Goal: Task Accomplishment & Management: Manage account settings

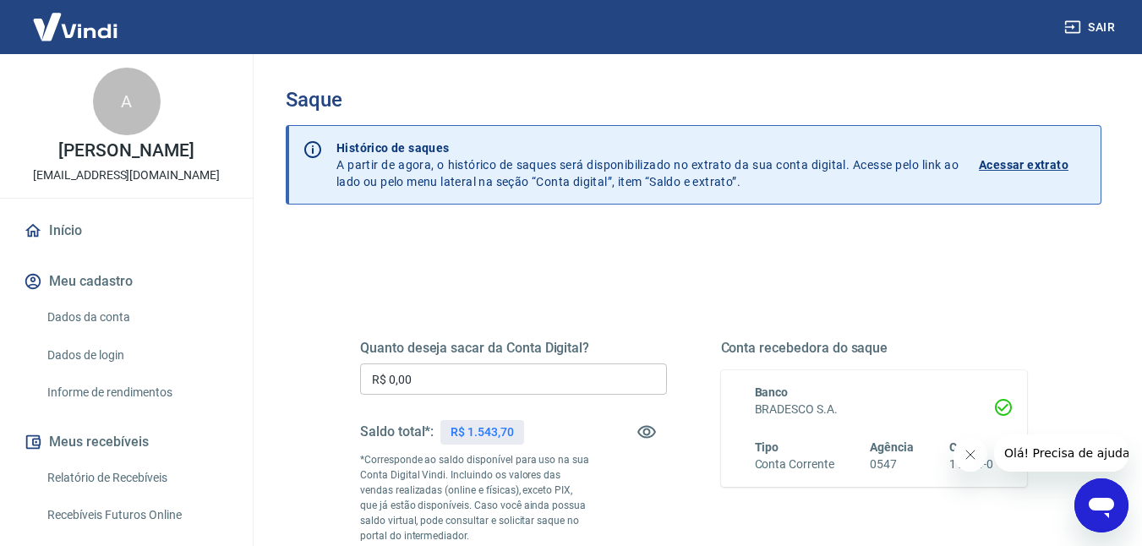
click at [533, 367] on input "R$ 0,00" at bounding box center [513, 379] width 307 height 31
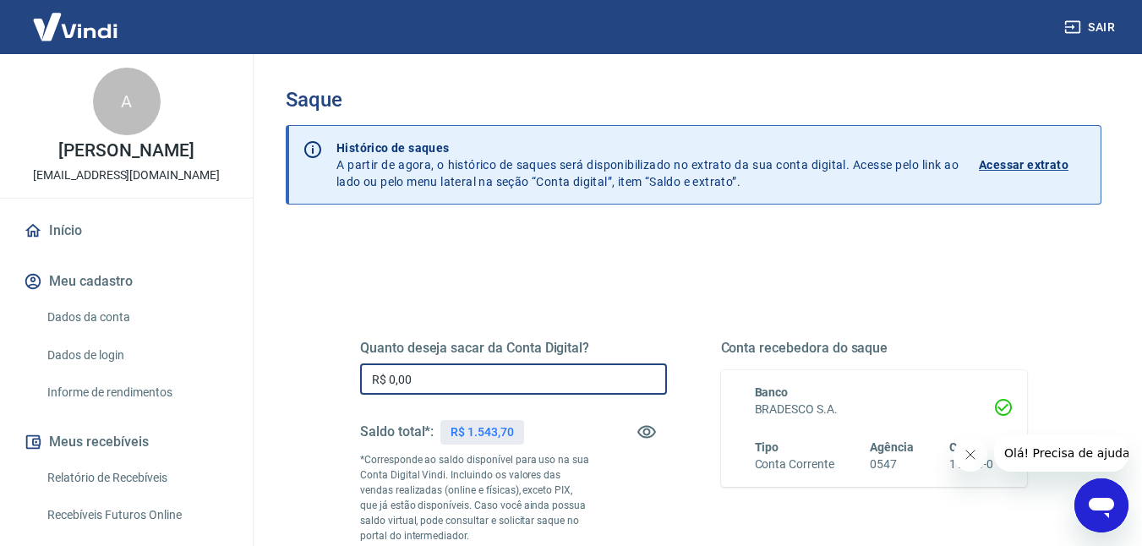
click at [533, 367] on input "R$ 0,00" at bounding box center [513, 379] width 307 height 31
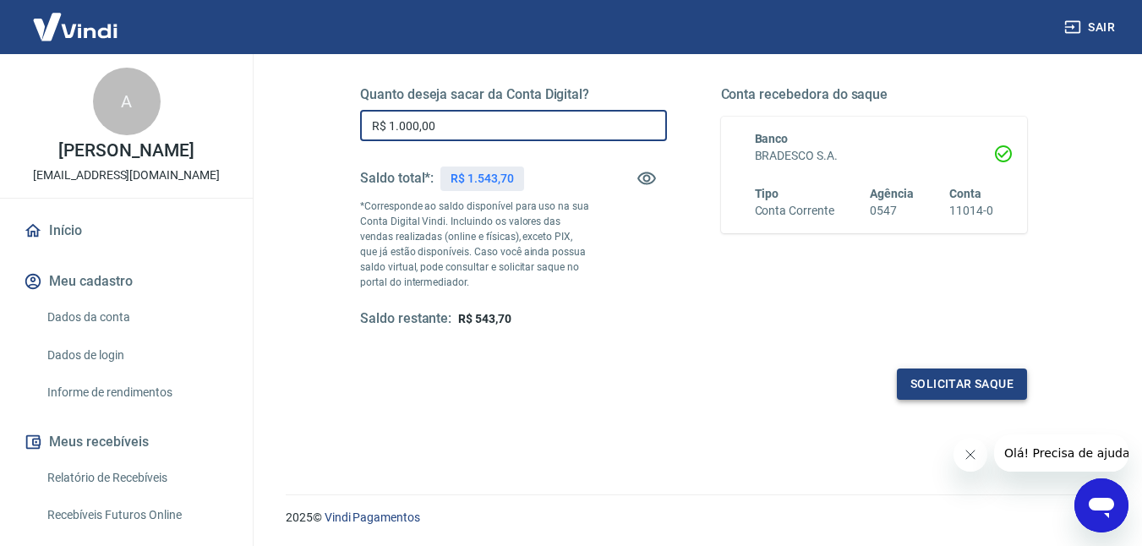
type input "R$ 1.000,00"
click at [925, 381] on button "Solicitar saque" at bounding box center [962, 384] width 130 height 31
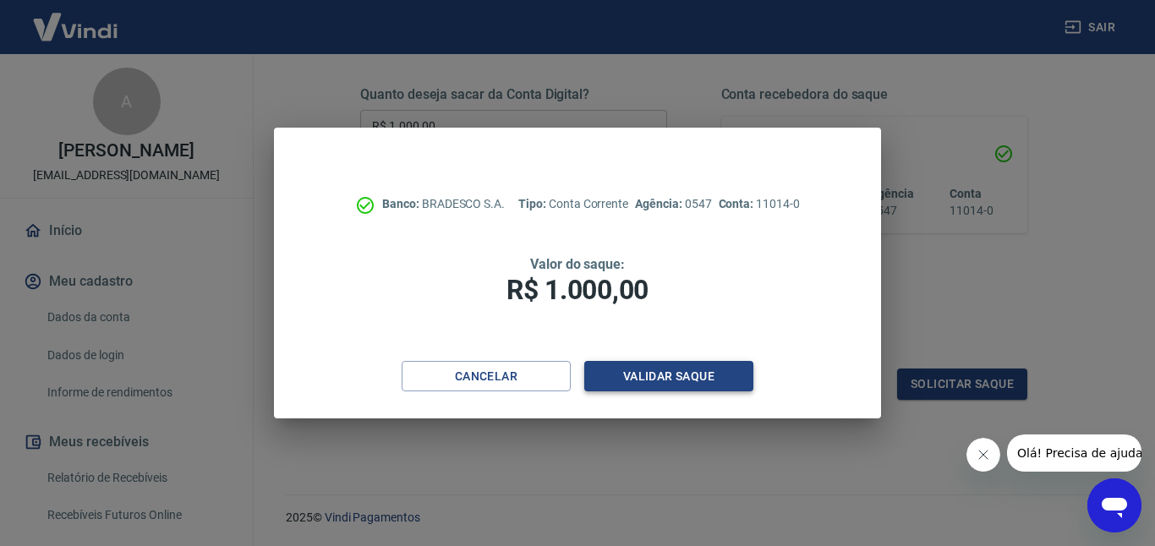
click at [640, 391] on button "Validar saque" at bounding box center [668, 376] width 169 height 31
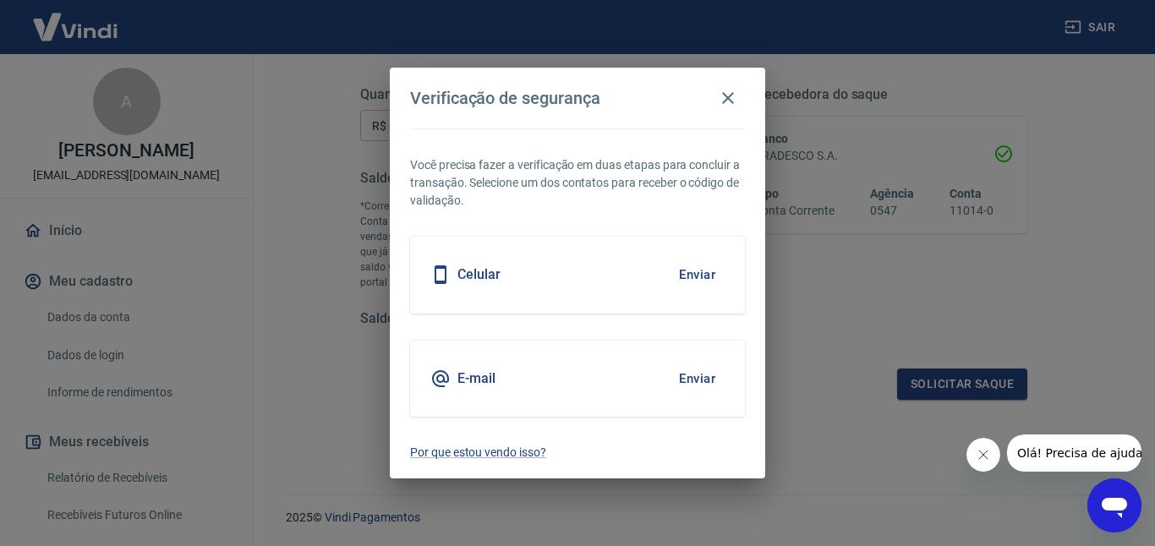
click at [701, 267] on button "Enviar" at bounding box center [697, 275] width 55 height 36
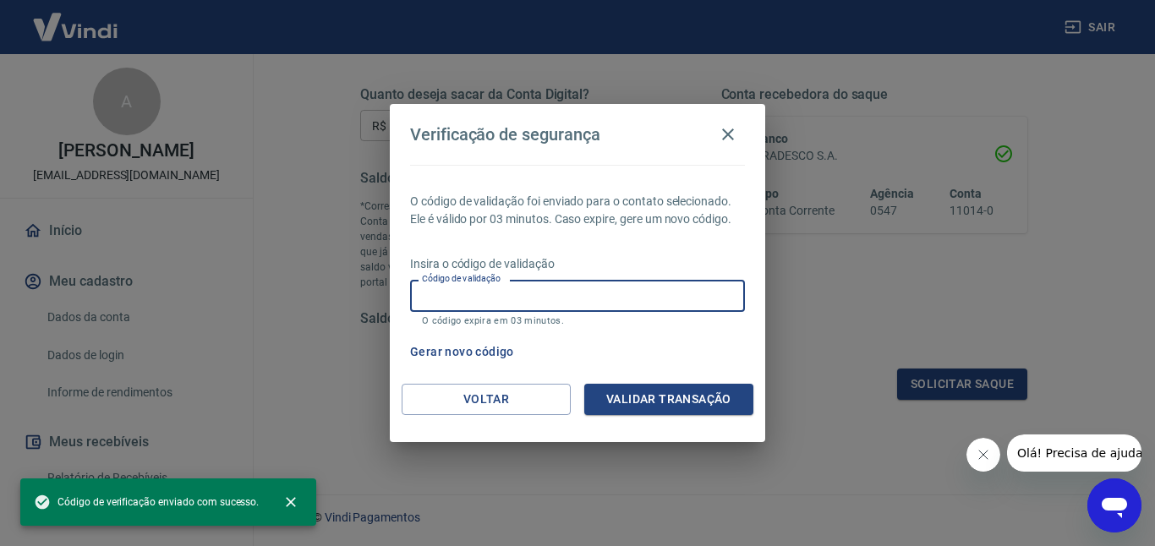
click at [649, 292] on input "Código de validação" at bounding box center [577, 295] width 335 height 31
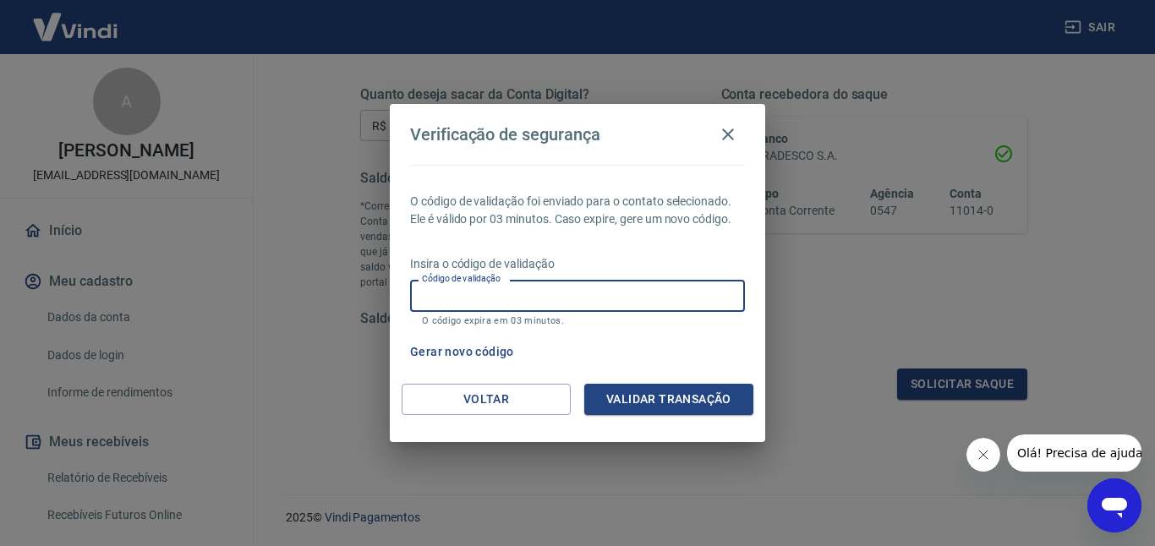
click at [472, 342] on button "Gerar novo código" at bounding box center [462, 351] width 118 height 31
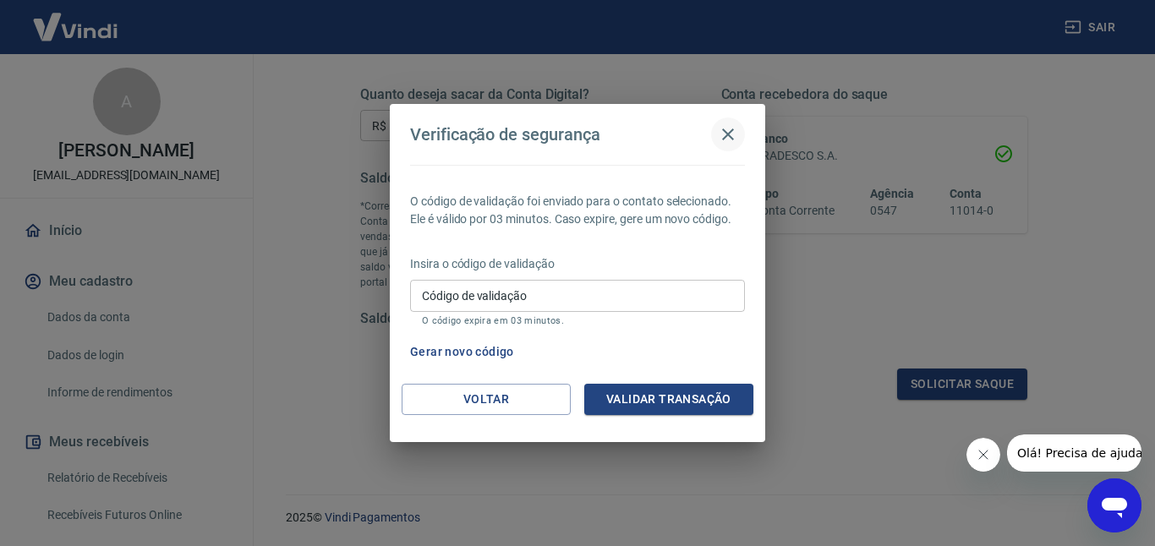
click at [733, 134] on icon "button" at bounding box center [728, 134] width 20 height 20
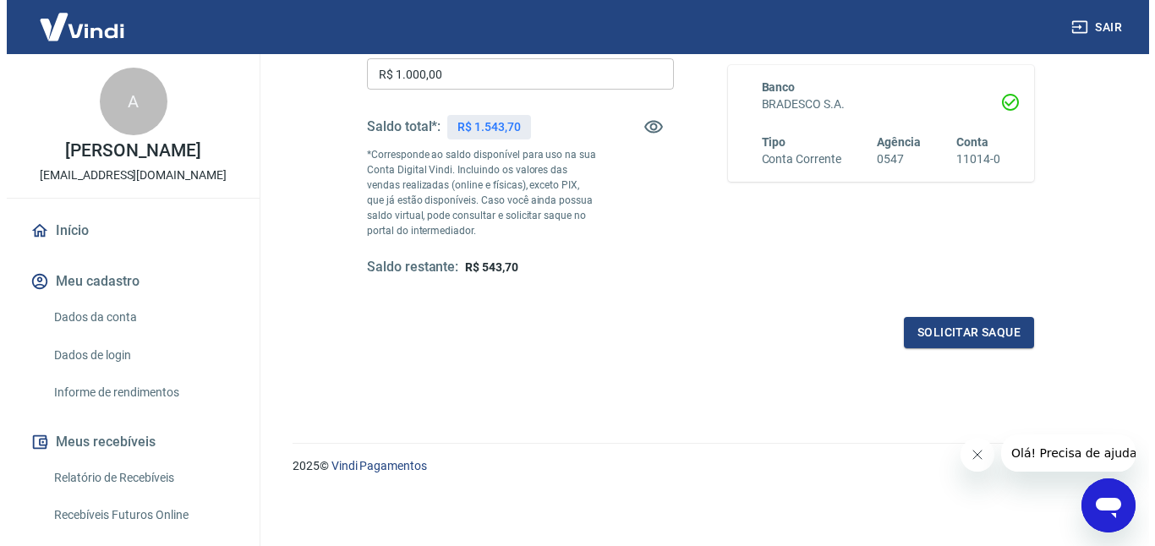
scroll to position [221, 0]
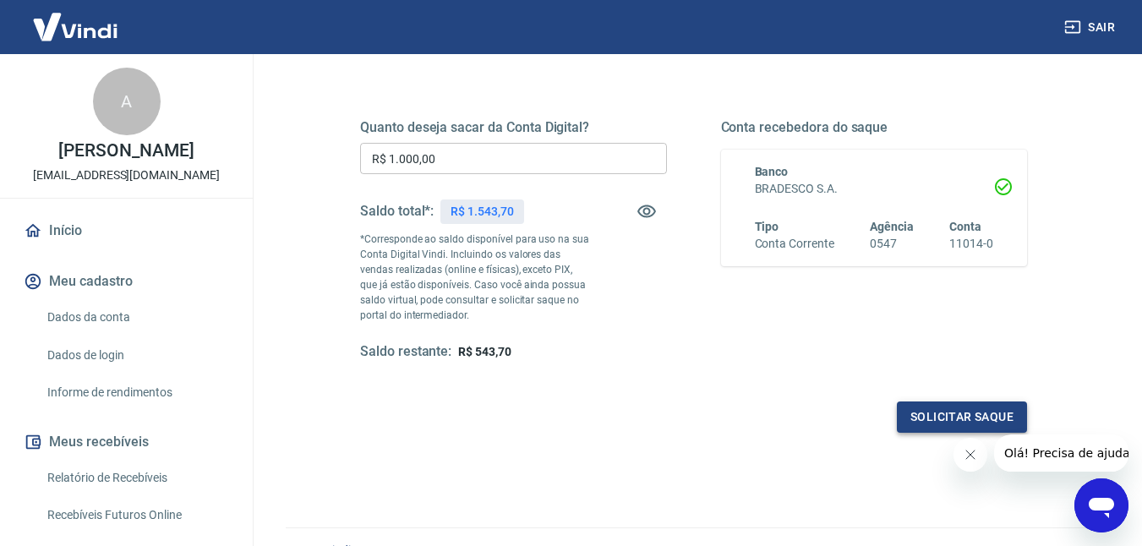
click at [973, 421] on button "Solicitar saque" at bounding box center [962, 417] width 130 height 31
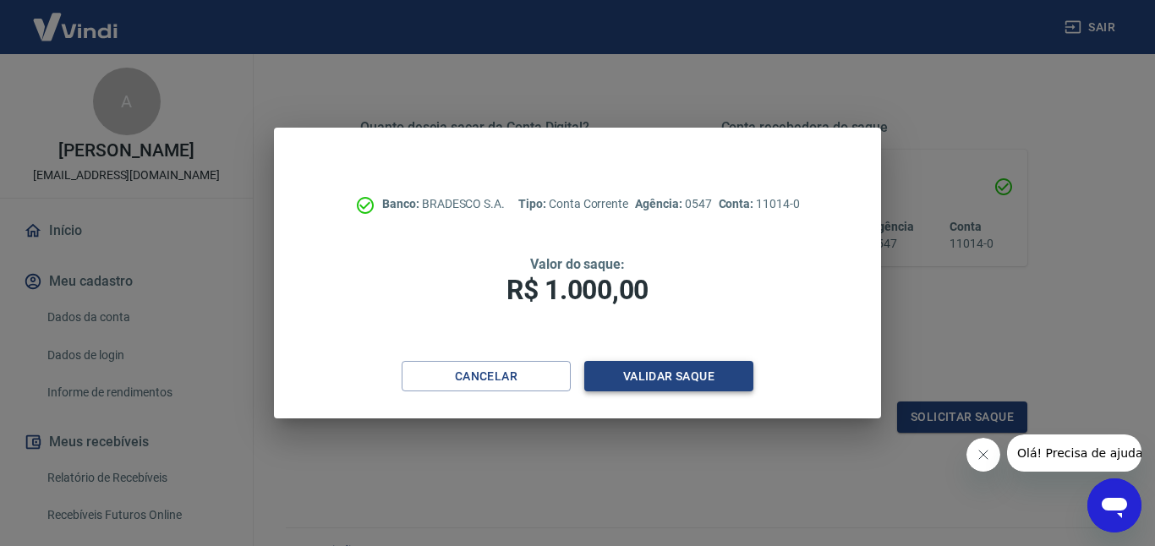
click at [661, 375] on button "Validar saque" at bounding box center [668, 376] width 169 height 31
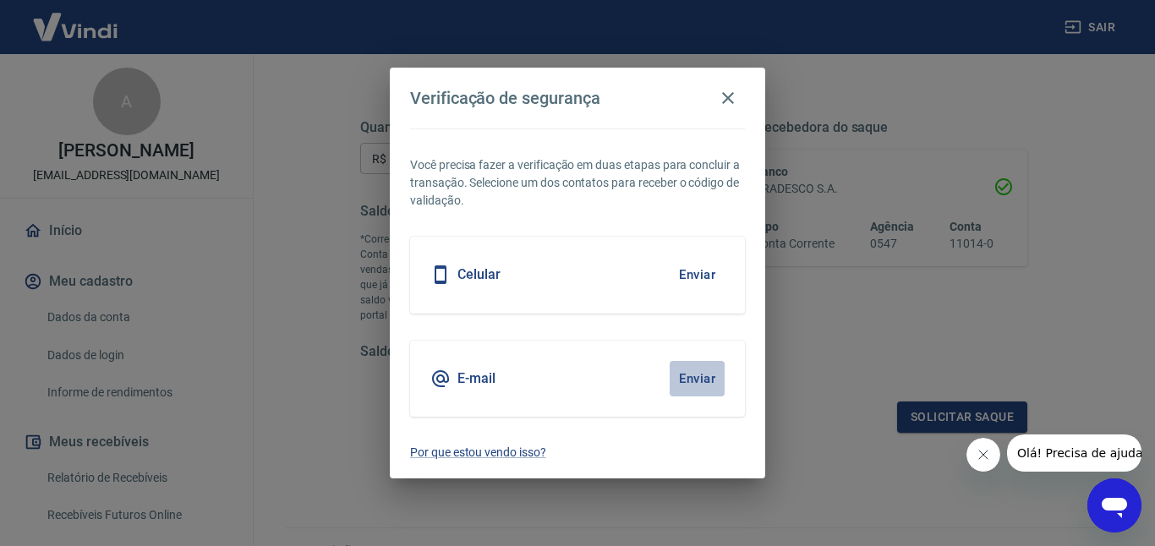
click at [717, 375] on button "Enviar" at bounding box center [697, 379] width 55 height 36
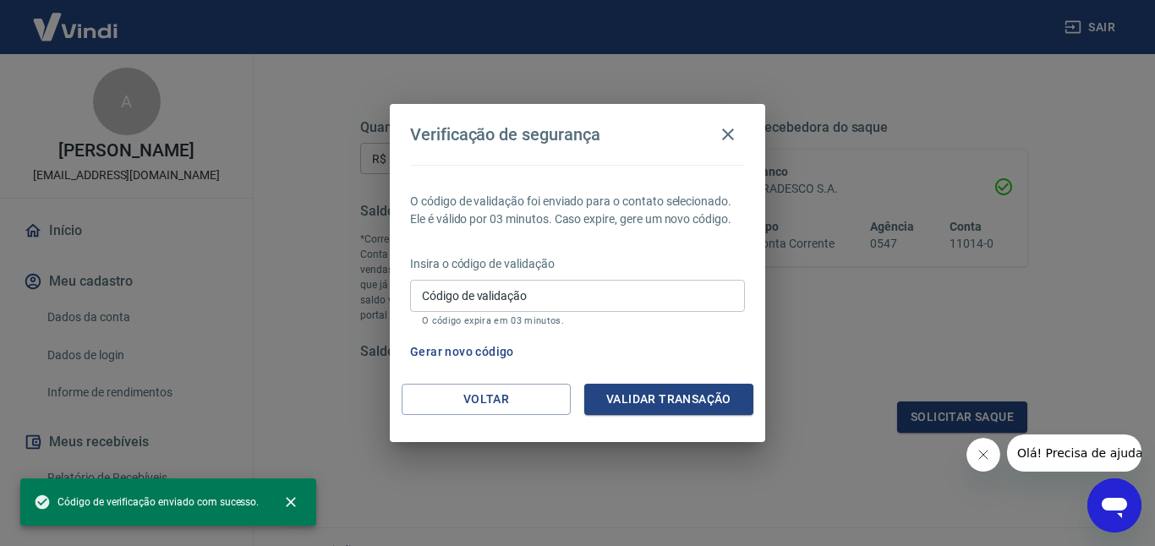
click at [571, 300] on input "Código de validação" at bounding box center [577, 295] width 335 height 31
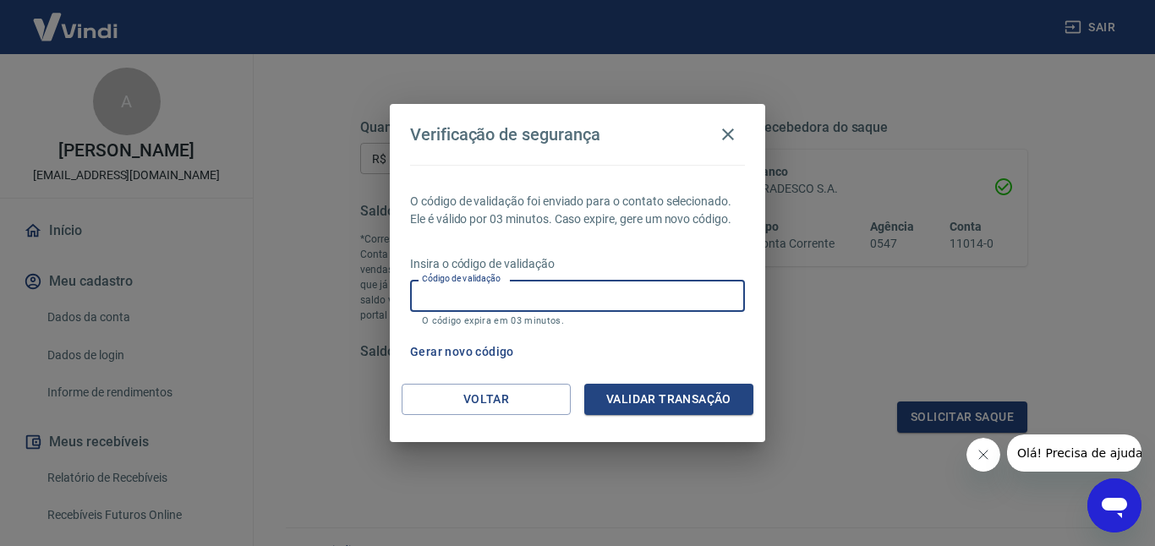
paste input "212395"
type input "212395"
click at [661, 398] on button "Validar transação" at bounding box center [668, 399] width 169 height 31
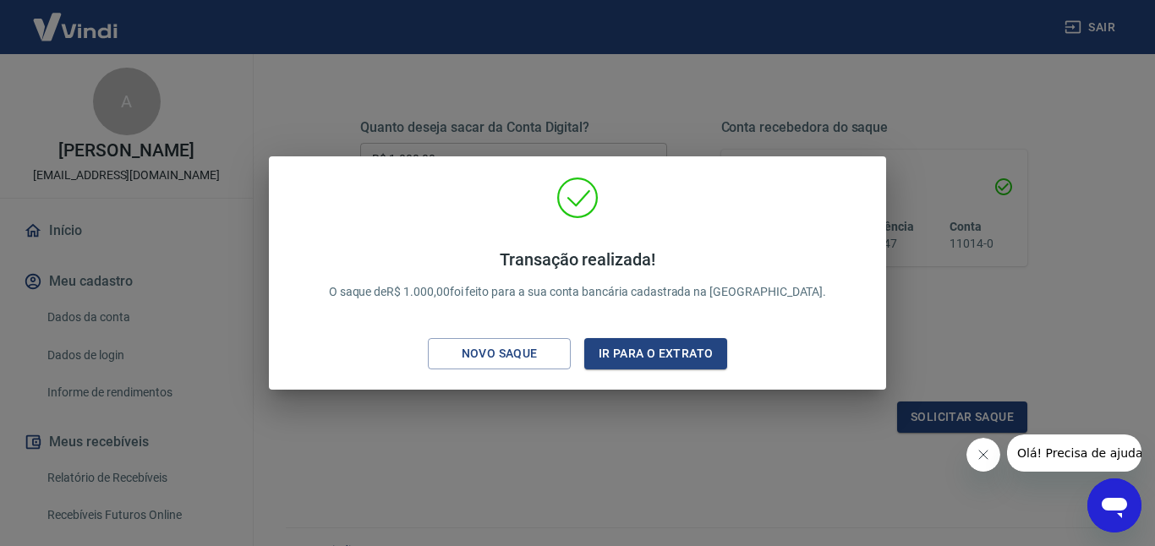
click at [1094, 150] on div "Transação realizada! O saque de R$ 1.000,00 foi feito para a sua conta bancária…" at bounding box center [577, 273] width 1155 height 546
